Goal: Complete application form: Complete application form

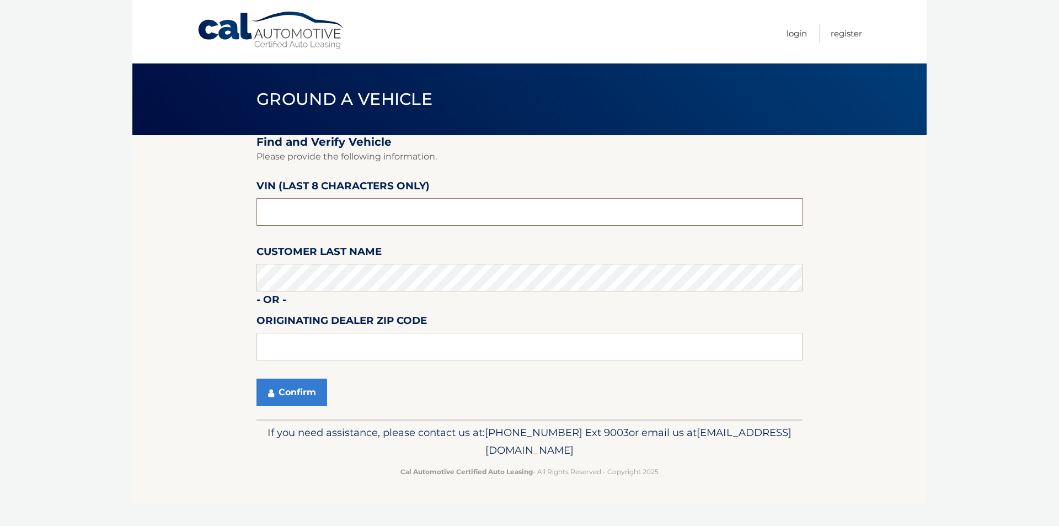
click at [328, 216] on input "text" at bounding box center [530, 212] width 546 height 28
click at [271, 242] on fieldset "Find and Verify Vehicle Please provide the following information. VIN (last 8 c…" at bounding box center [530, 277] width 546 height 284
click at [324, 216] on input "171161**" at bounding box center [530, 212] width 546 height 28
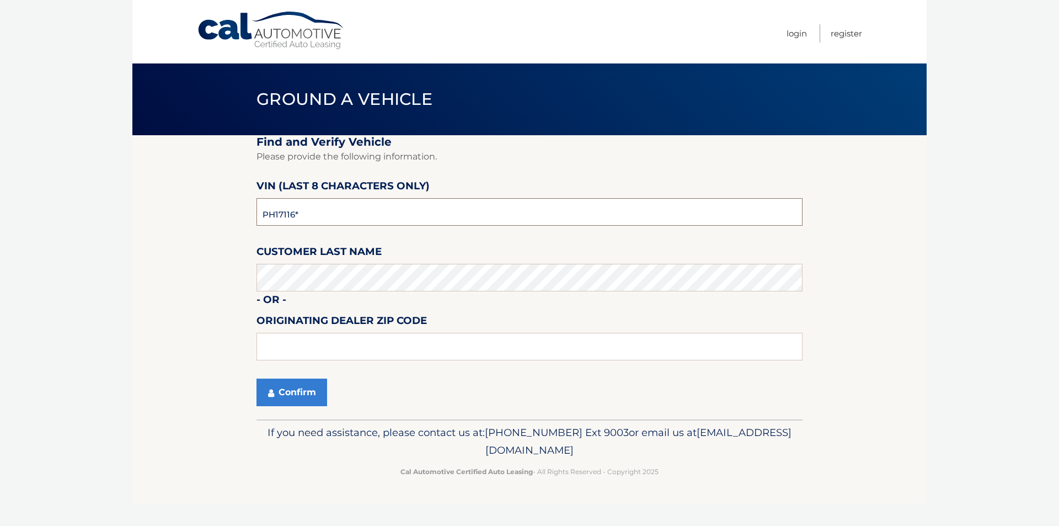
type input "PH171161"
click at [339, 335] on input "text" at bounding box center [530, 347] width 546 height 28
type input "08234"
click at [293, 402] on button "Confirm" at bounding box center [292, 392] width 71 height 28
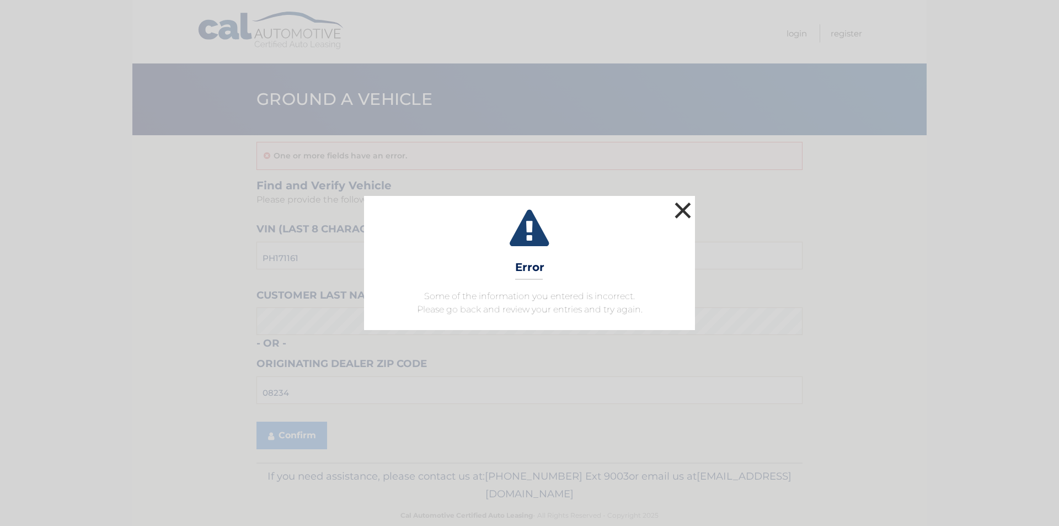
click at [683, 210] on button "×" at bounding box center [683, 210] width 22 height 22
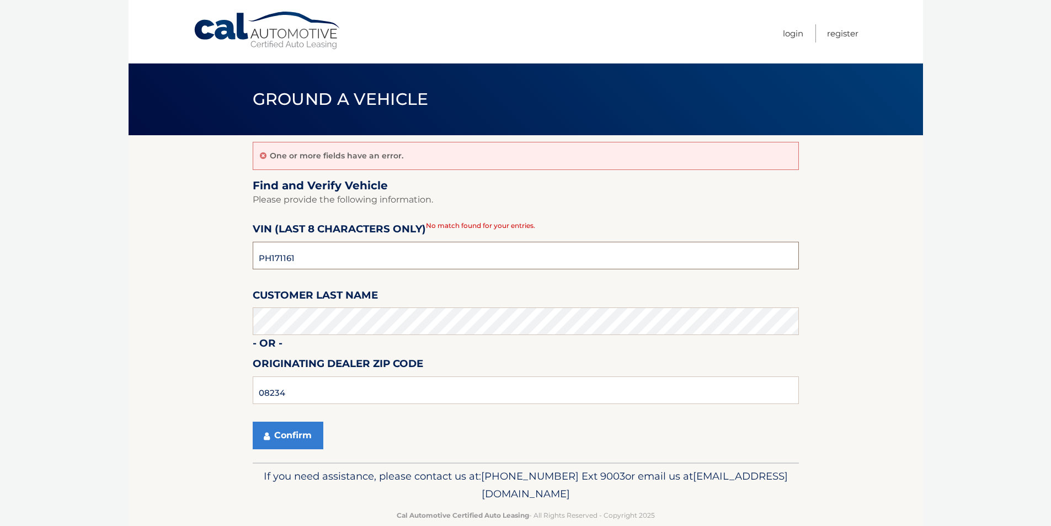
click at [282, 257] on input "PH171161" at bounding box center [526, 256] width 546 height 28
type input "PH176161"
click at [294, 433] on button "Confirm" at bounding box center [288, 435] width 71 height 28
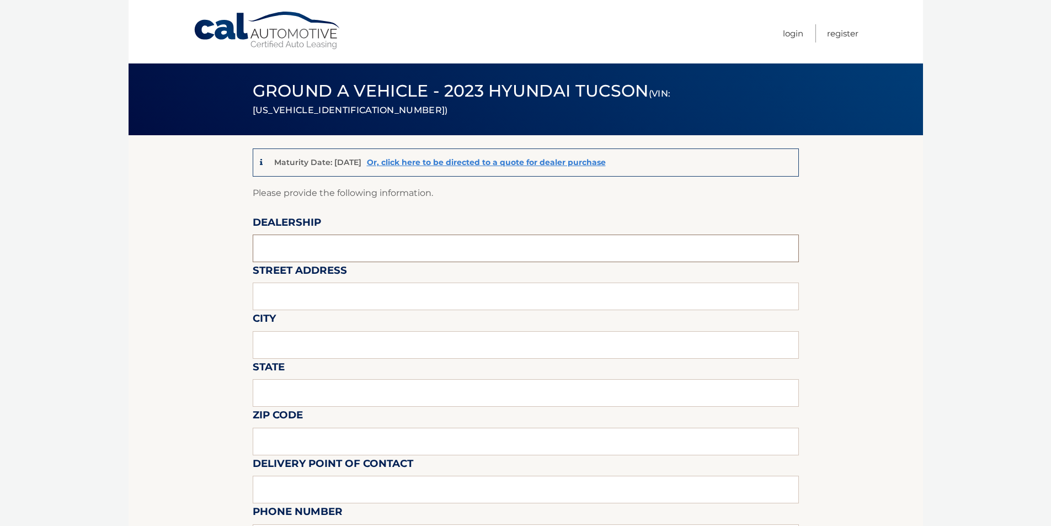
click at [349, 248] on input "text" at bounding box center [526, 248] width 546 height 28
drag, startPoint x: 350, startPoint y: 249, endPoint x: 169, endPoint y: 251, distance: 180.4
type input "SPORT HYUNDAI"
type input "6831 BLACK HORSE PIKE"
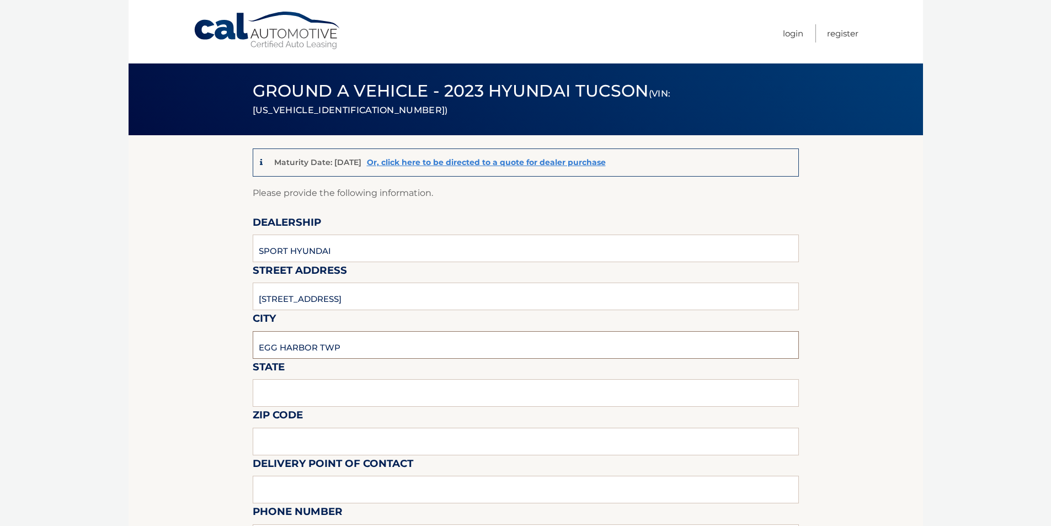
type input "EGG HARBOR TWP"
type input "NJ"
type input "08234"
type input "PAUL BROWN"
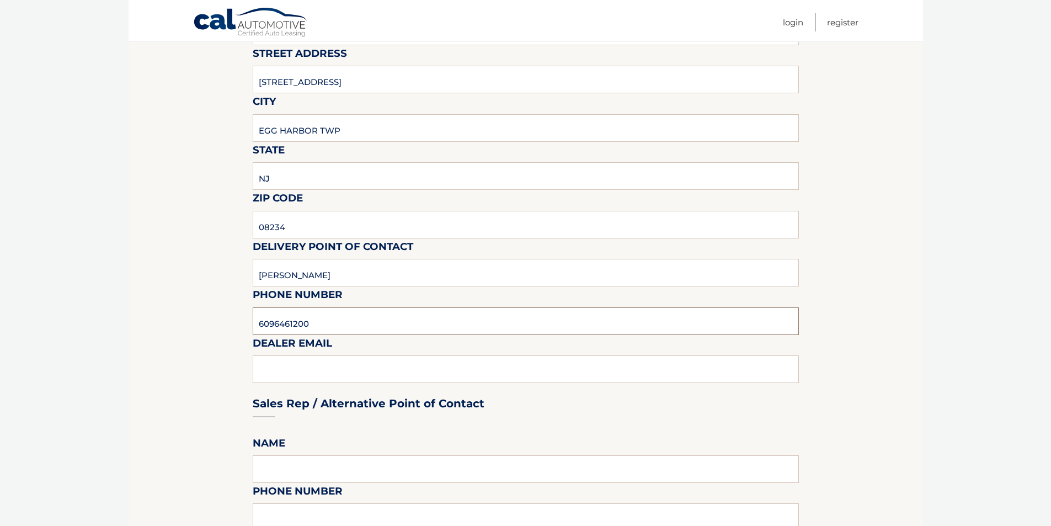
scroll to position [302, 0]
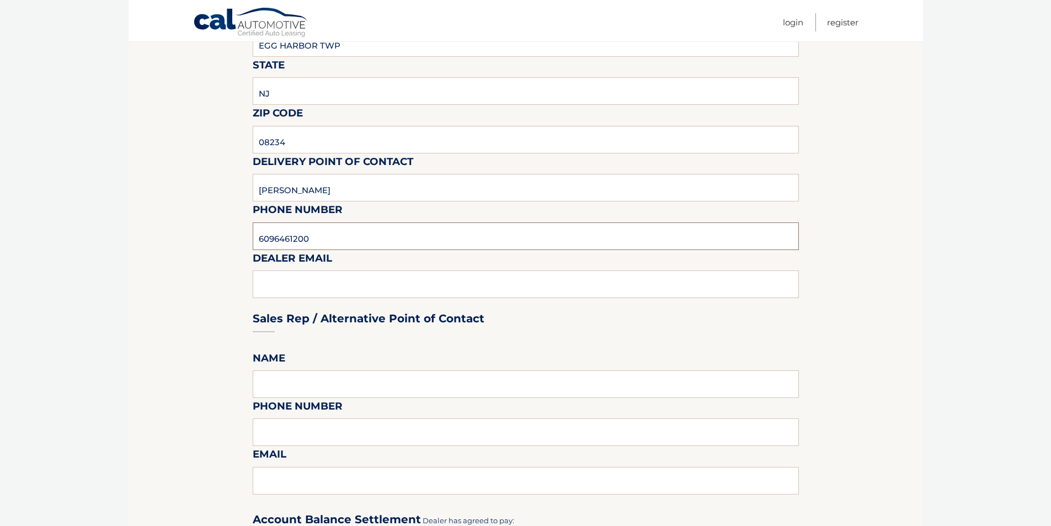
type input "6096461200"
click at [300, 290] on div "Sales Rep / Alternative Point of Contact" at bounding box center [526, 298] width 546 height 78
click at [315, 286] on div "Sales Rep / Alternative Point of Contact" at bounding box center [526, 298] width 546 height 78
click at [344, 243] on input "6096461200" at bounding box center [526, 236] width 546 height 28
click at [342, 284] on div "Sales Rep / Alternative Point of Contact" at bounding box center [526, 298] width 546 height 78
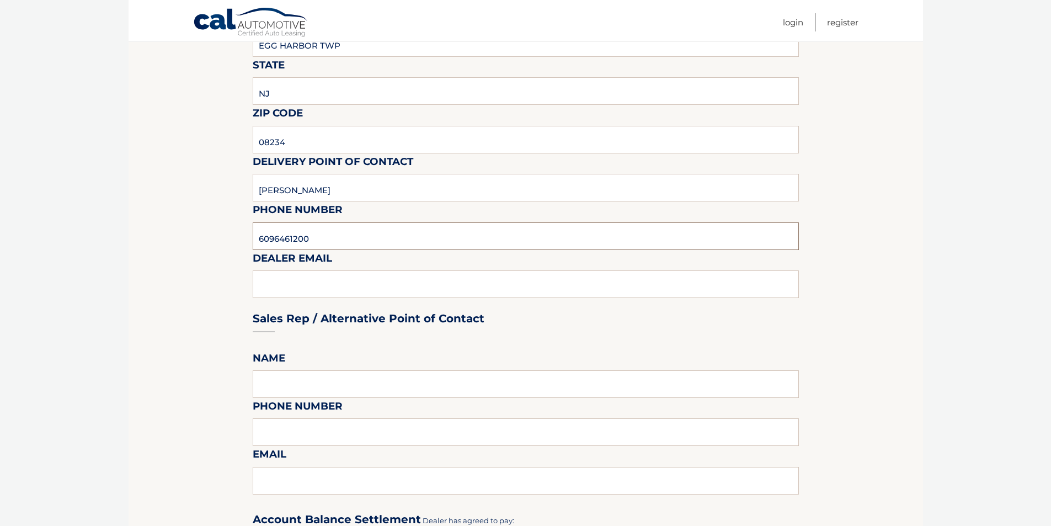
click at [346, 232] on input "6096461200" at bounding box center [526, 236] width 546 height 28
type input "O"
type input "PAUL@SPORTHYUNDAI.COM"
type input "PAUL BROWN"
type input "6096461200"
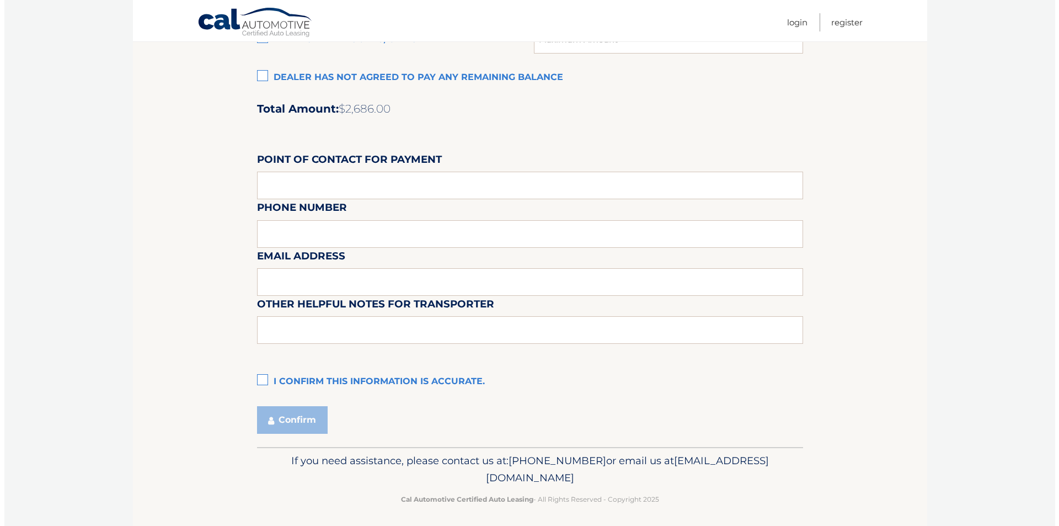
scroll to position [902, 0]
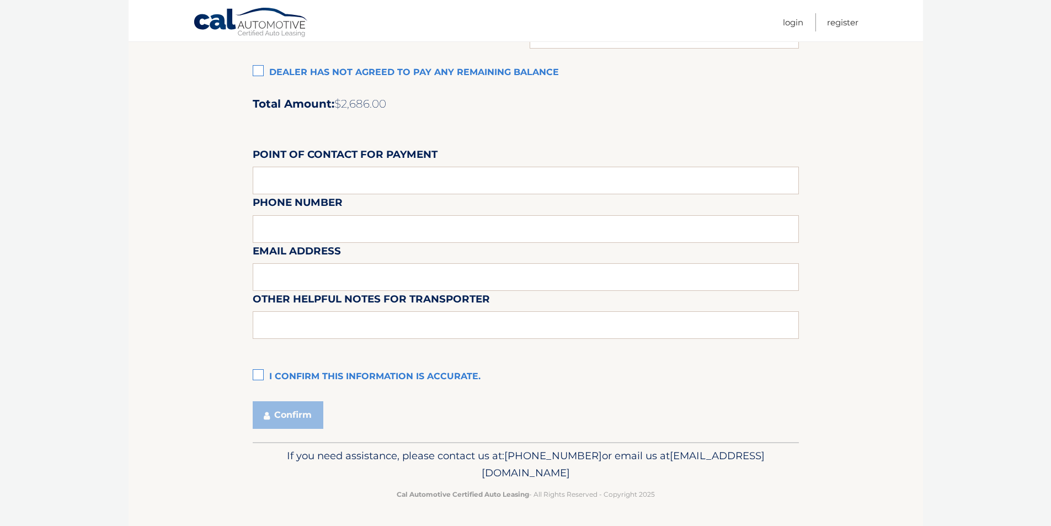
type input "PAUL@SPORTHYUNDAI.COM"
click at [310, 182] on input "text" at bounding box center [526, 181] width 546 height 28
type input "BERNIE CASSEL"
type input "6096461200"
type input "V"
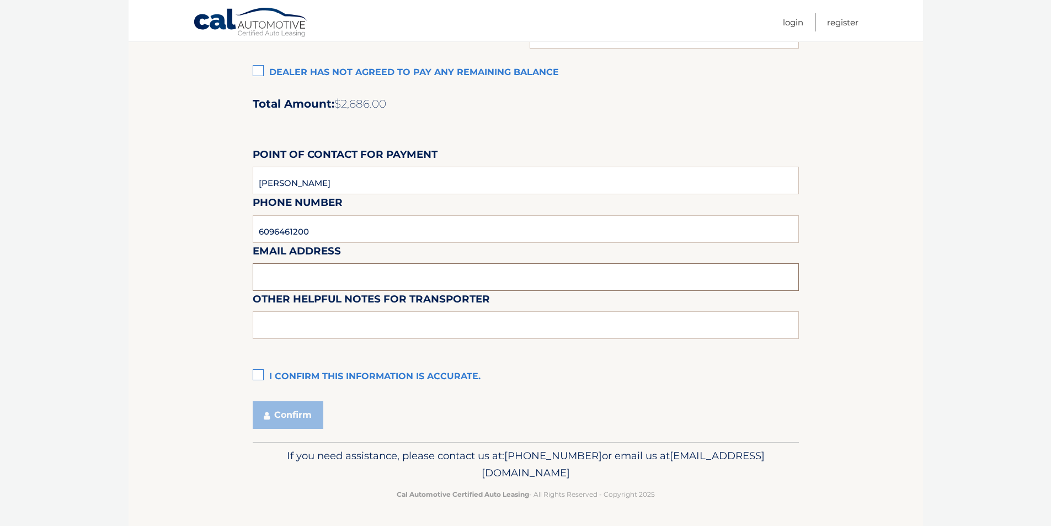
paste input ""Bernadette Cassel" <bernadette.cassel@sporthyundai.com>"
drag, startPoint x: 348, startPoint y: 274, endPoint x: 239, endPoint y: 275, distance: 108.7
click at [452, 280] on input "bernadette.cassel@sporthyundai.com>" at bounding box center [526, 277] width 546 height 28
type input "bernadette.cassel@sporthyundai.com"
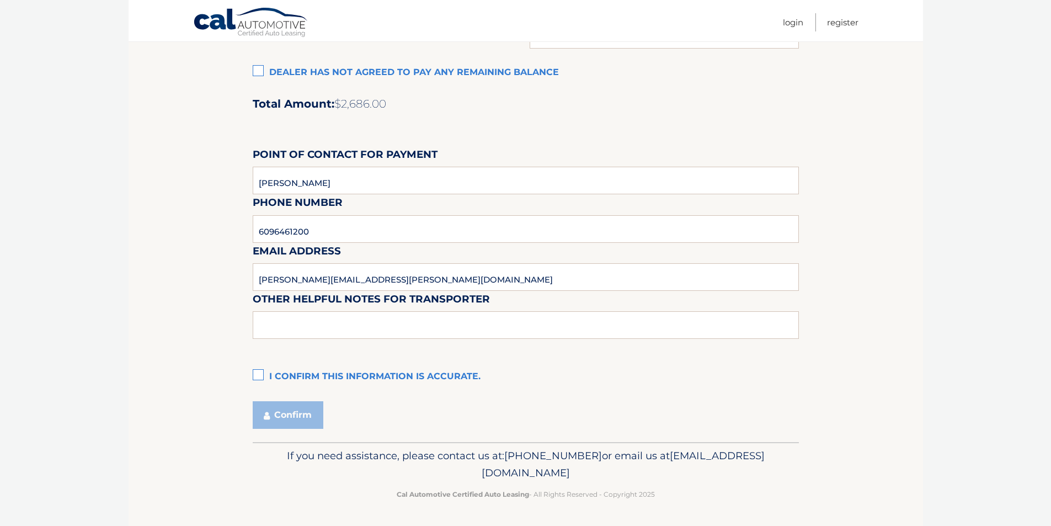
click at [255, 372] on label "I confirm this information is accurate." at bounding box center [526, 377] width 546 height 22
click at [0, 0] on input "I confirm this information is accurate." at bounding box center [0, 0] width 0 height 0
click at [295, 410] on button "Confirm" at bounding box center [288, 415] width 71 height 28
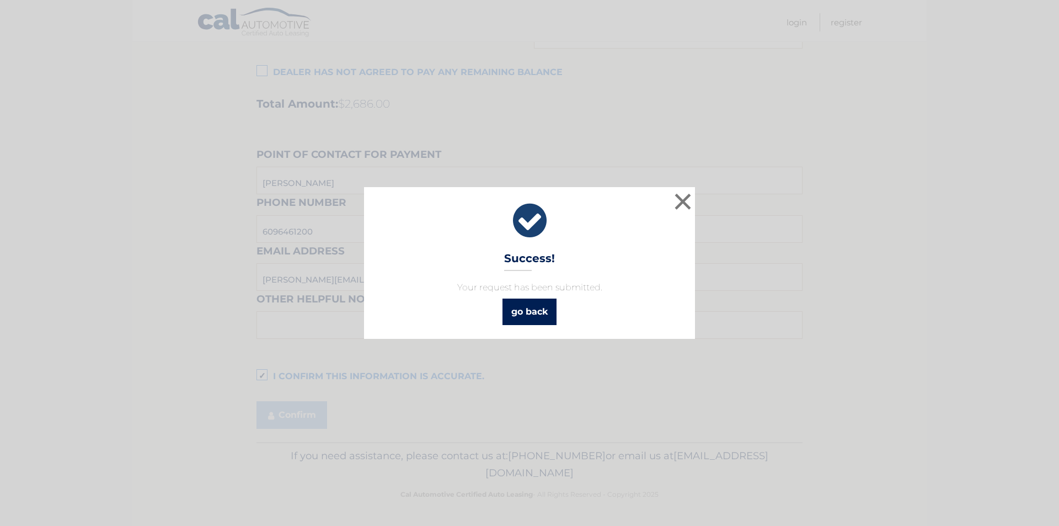
click at [526, 312] on link "go back" at bounding box center [530, 311] width 54 height 26
